Goal: Information Seeking & Learning: Learn about a topic

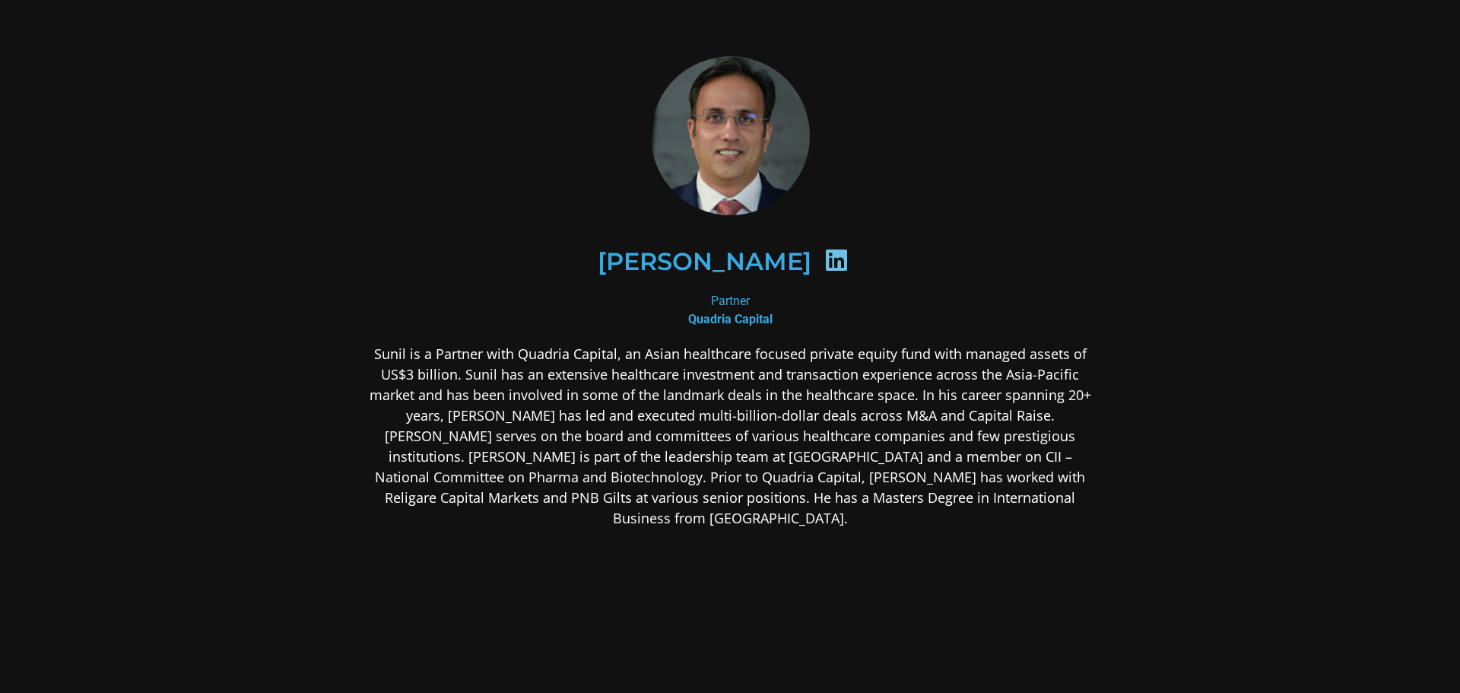
drag, startPoint x: 728, startPoint y: 319, endPoint x: 728, endPoint y: 247, distance: 72.2
click at [728, 318] on b "Quadria Capital" at bounding box center [730, 319] width 84 height 14
click at [727, 249] on h2 "[PERSON_NAME]" at bounding box center [705, 261] width 214 height 24
drag, startPoint x: 724, startPoint y: 262, endPoint x: 775, endPoint y: 262, distance: 51.7
click at [725, 262] on h2 "[PERSON_NAME]" at bounding box center [705, 261] width 214 height 24
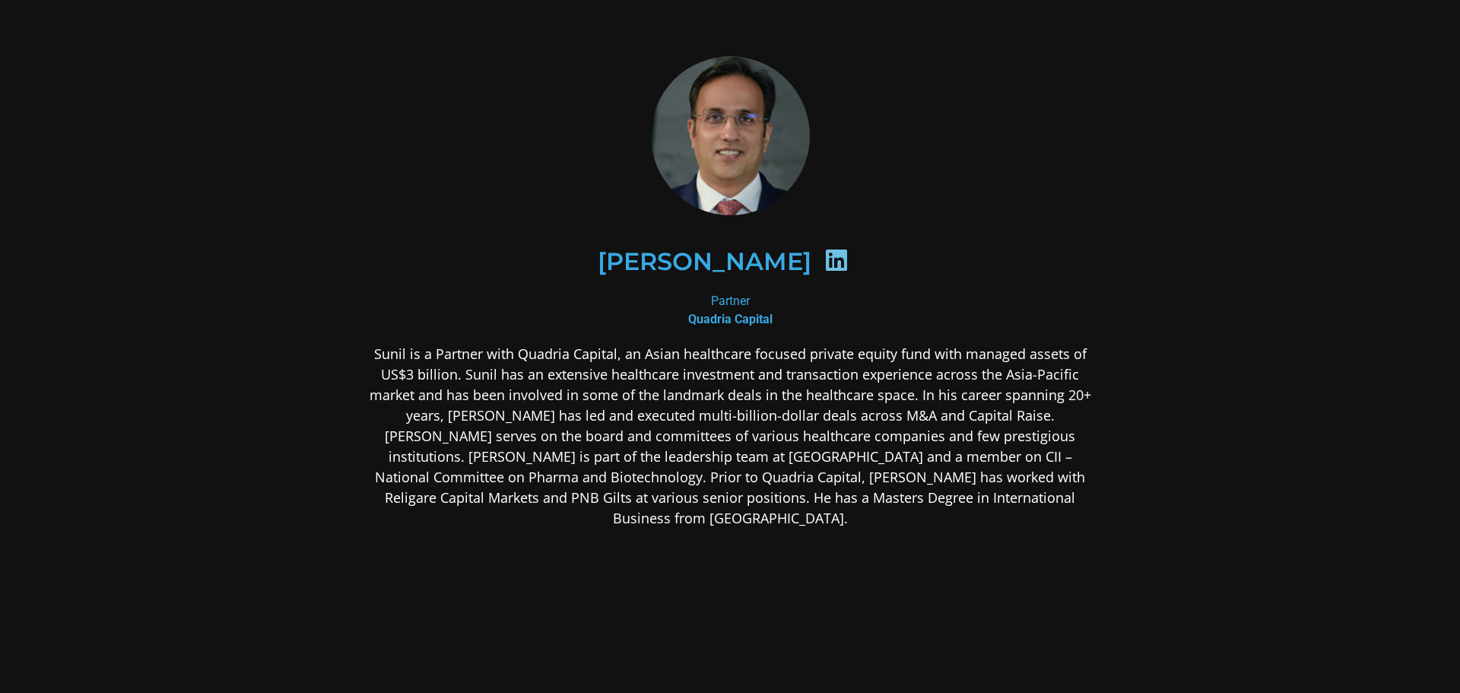
click at [824, 259] on icon at bounding box center [836, 260] width 24 height 24
click at [754, 130] on img at bounding box center [730, 135] width 168 height 159
click at [754, 129] on img at bounding box center [730, 135] width 168 height 159
click at [785, 318] on div "Partner Quadria Capital" at bounding box center [729, 310] width 739 height 36
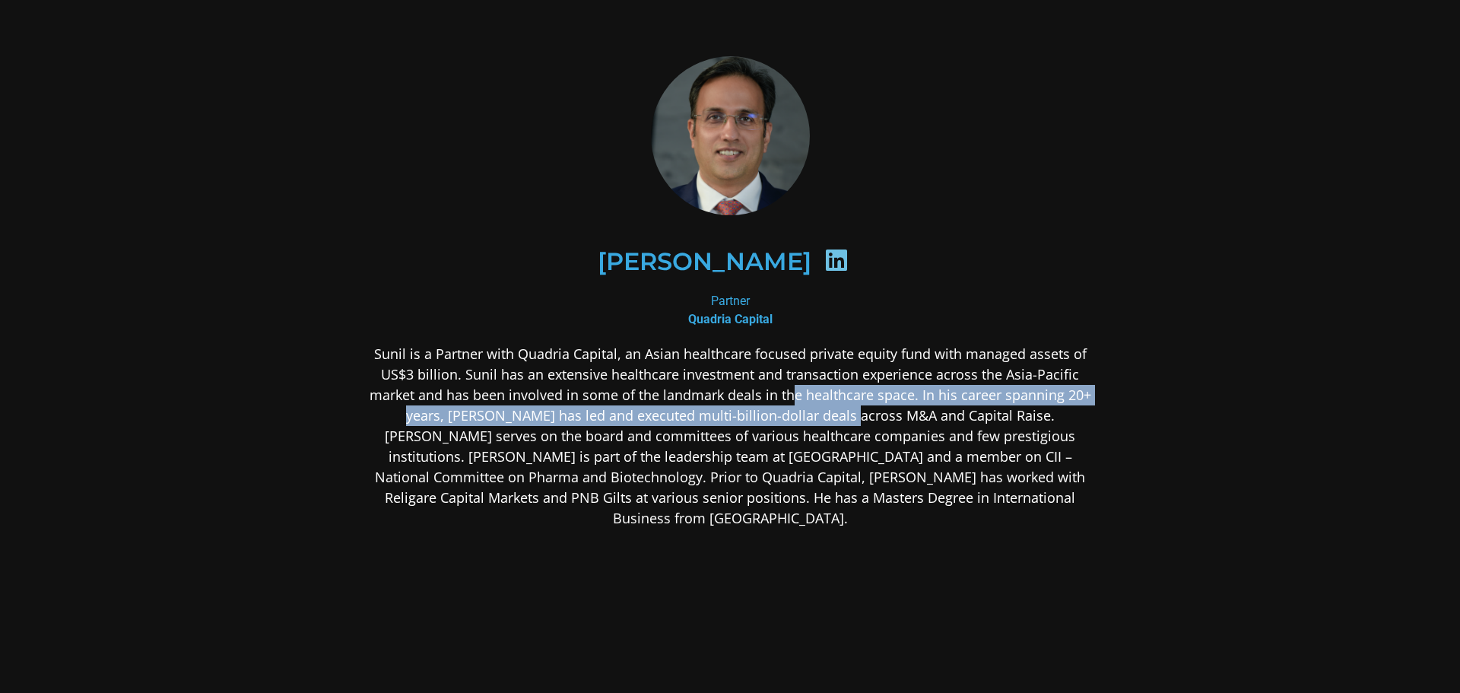
click at [790, 414] on p "Sunil is a Partner with Quadria Capital, an Asian healthcare focused private eq…" at bounding box center [729, 436] width 739 height 185
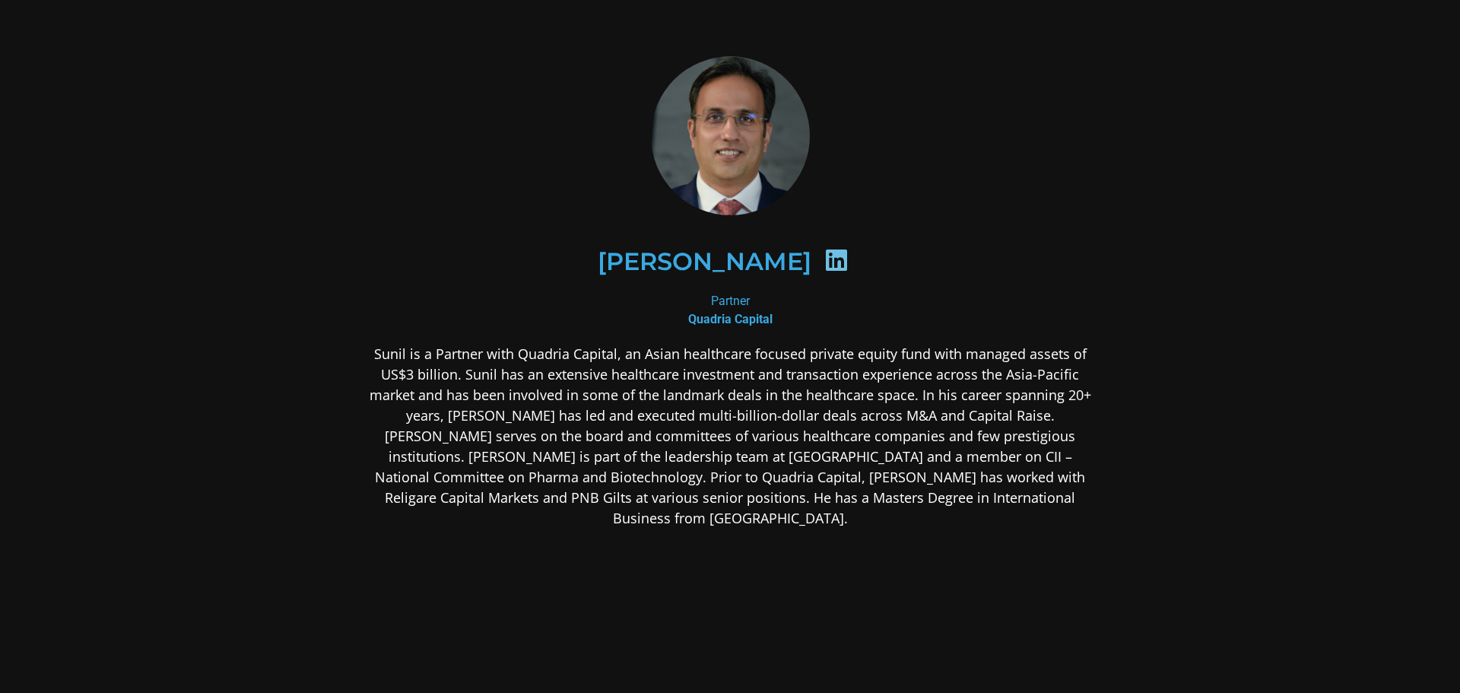
click at [701, 447] on p "Sunil is a Partner with Quadria Capital, an Asian healthcare focused private eq…" at bounding box center [729, 436] width 739 height 185
drag, startPoint x: 687, startPoint y: 512, endPoint x: 786, endPoint y: 395, distance: 153.2
click at [715, 501] on div "Sunil is a Partner with Quadria Capital, an Asian healthcare focused private eq…" at bounding box center [729, 556] width 739 height 425
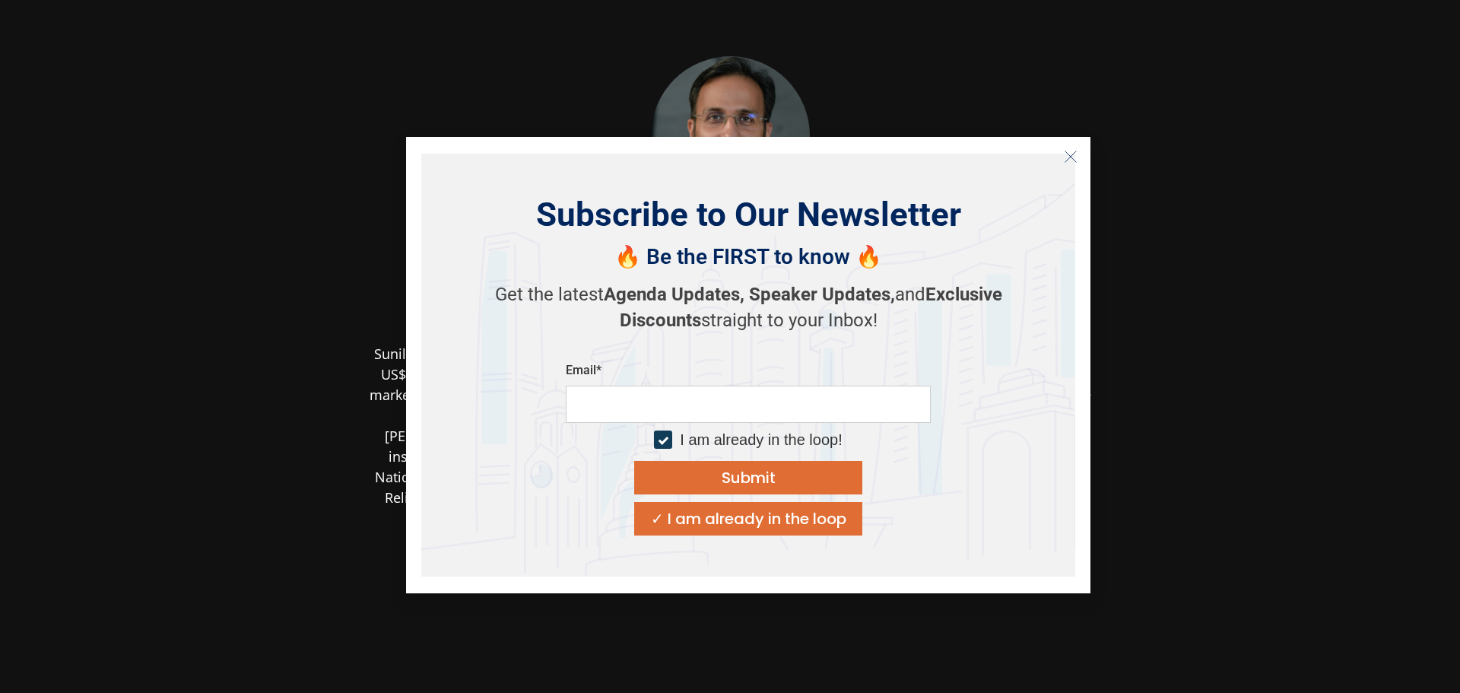
click at [1070, 150] on icon "Close" at bounding box center [1070, 157] width 14 height 14
